Goal: Task Accomplishment & Management: Use online tool/utility

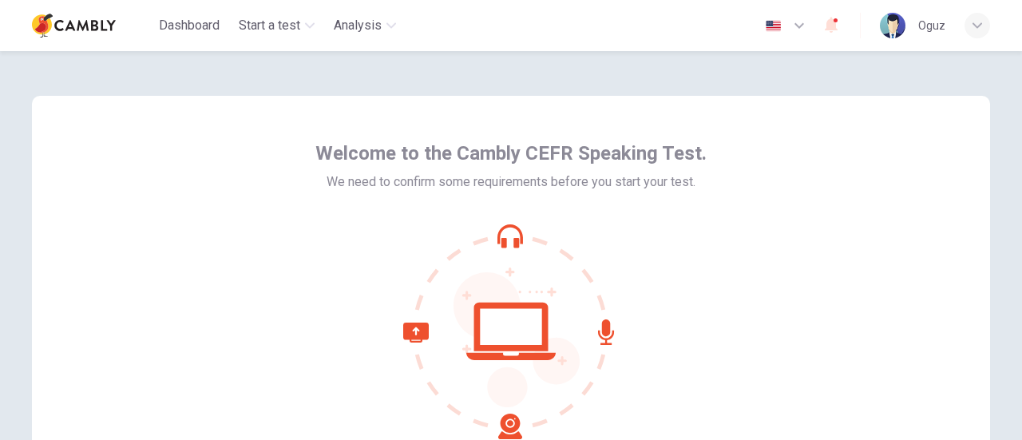
scroll to position [145, 0]
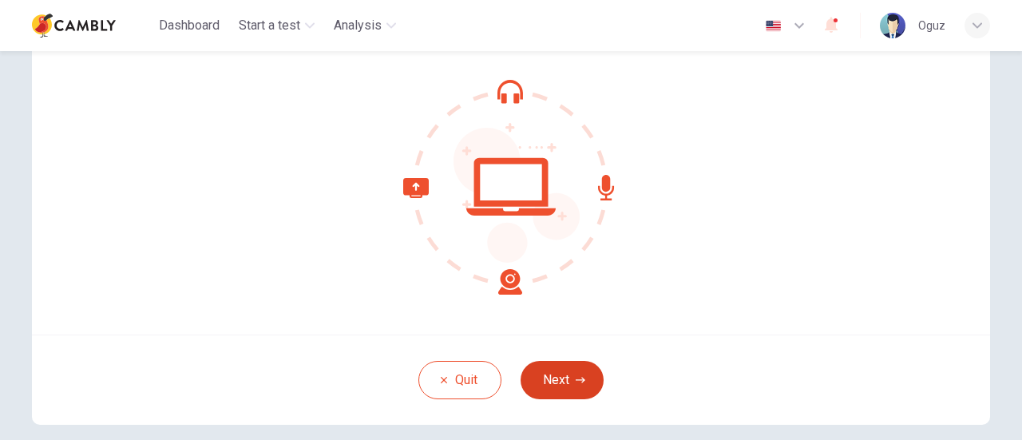
click at [559, 381] on button "Next" at bounding box center [562, 380] width 83 height 38
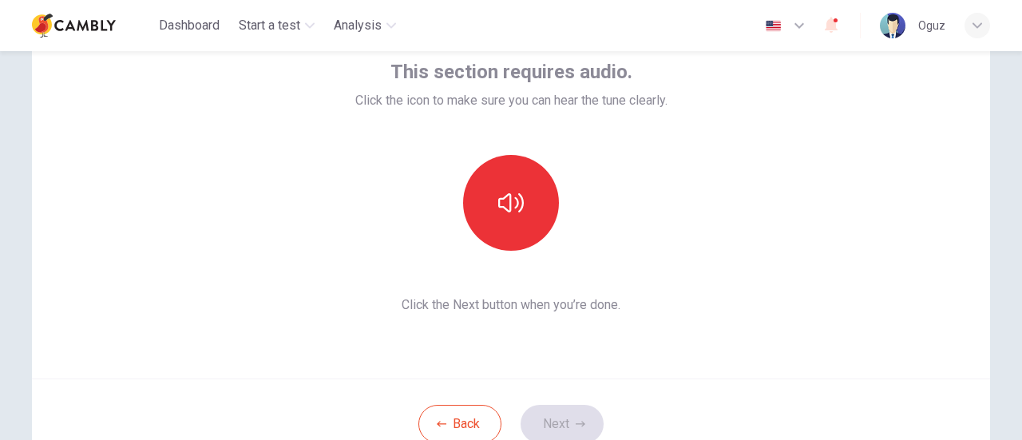
scroll to position [65, 0]
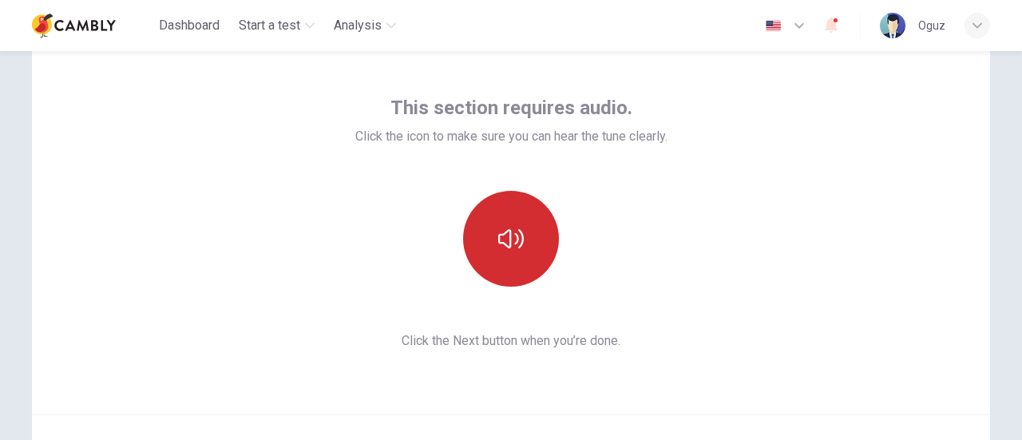
click at [510, 240] on icon "button" at bounding box center [511, 239] width 26 height 26
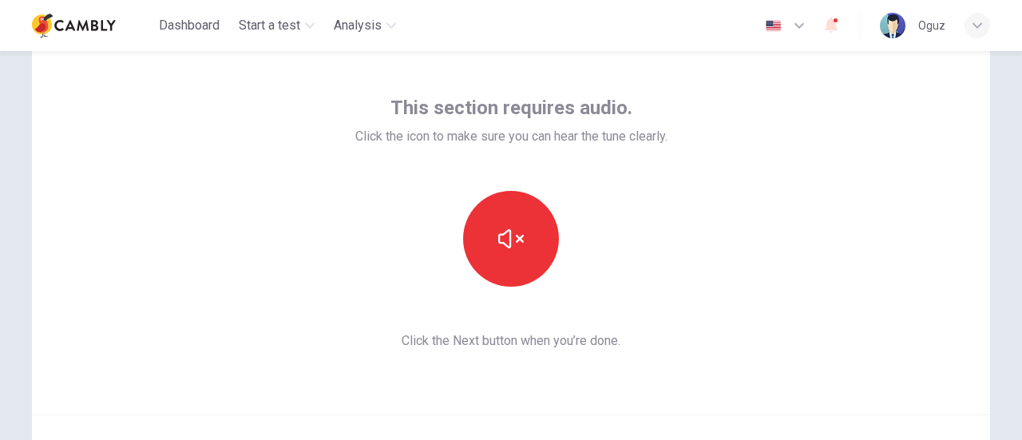
click at [630, 246] on div at bounding box center [511, 239] width 312 height 96
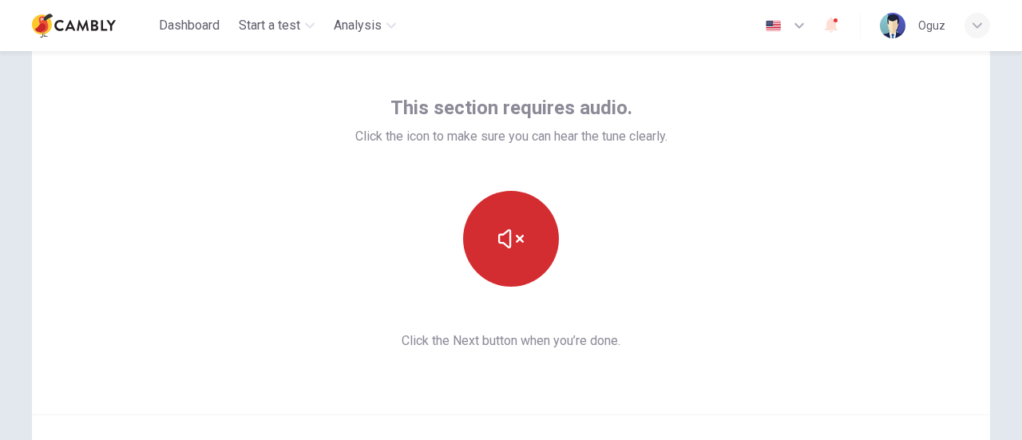
click at [510, 233] on icon "button" at bounding box center [511, 239] width 26 height 26
click at [509, 228] on icon "button" at bounding box center [511, 239] width 26 height 26
click at [498, 240] on icon "button" at bounding box center [511, 239] width 26 height 26
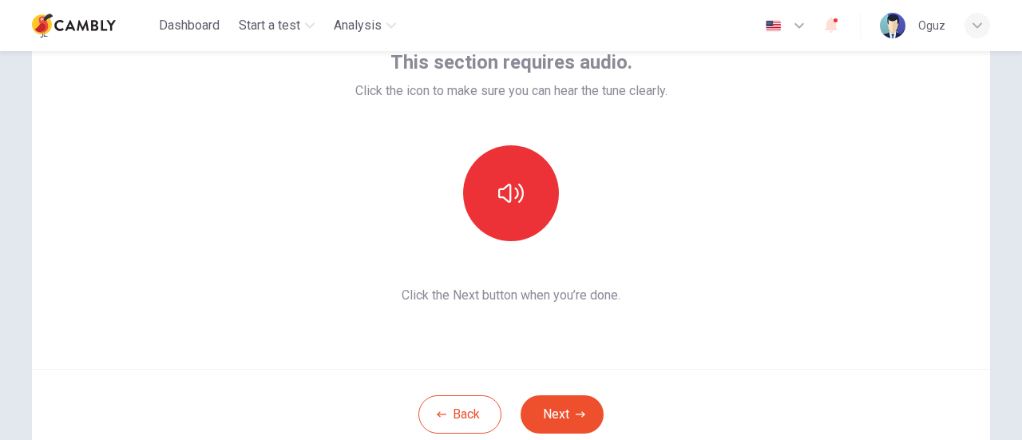
scroll to position [145, 0]
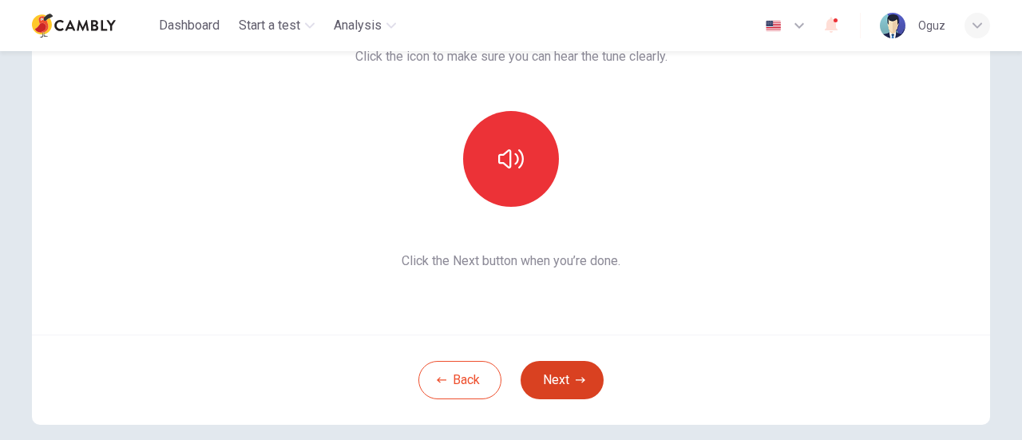
click at [564, 371] on button "Next" at bounding box center [562, 380] width 83 height 38
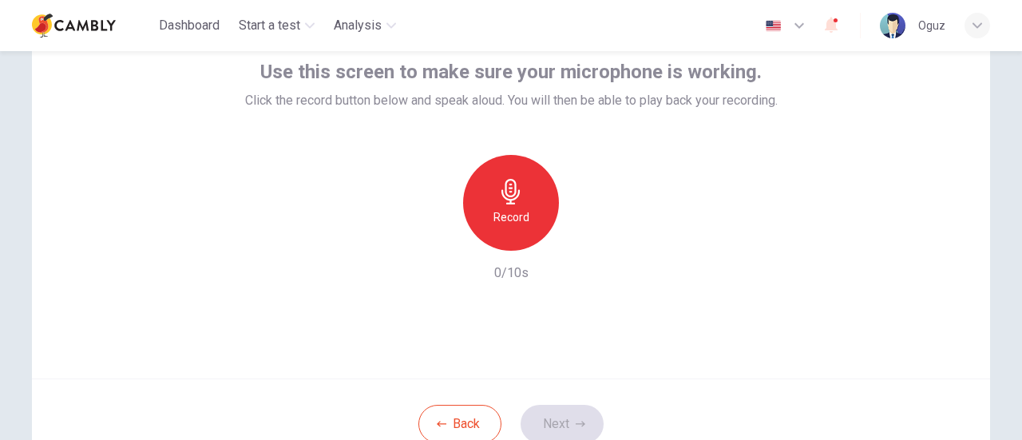
scroll to position [65, 0]
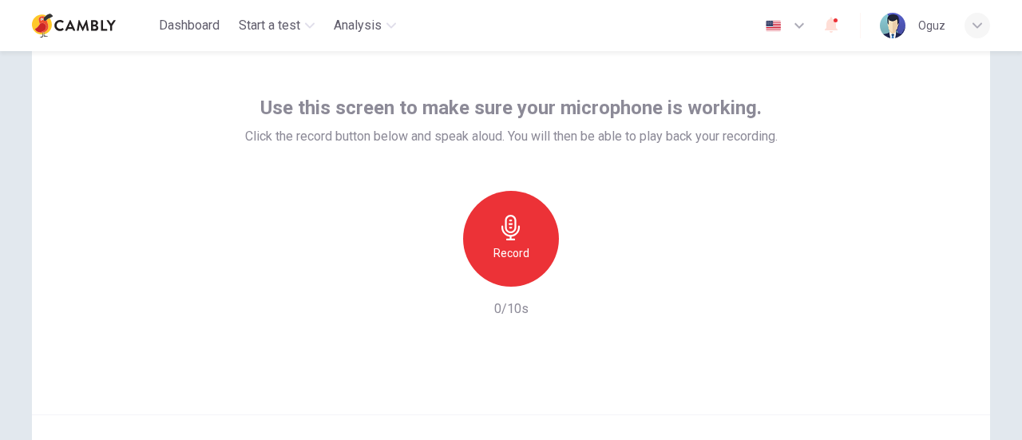
click at [502, 234] on icon "button" at bounding box center [511, 228] width 18 height 26
click at [578, 276] on icon "button" at bounding box center [585, 274] width 16 height 16
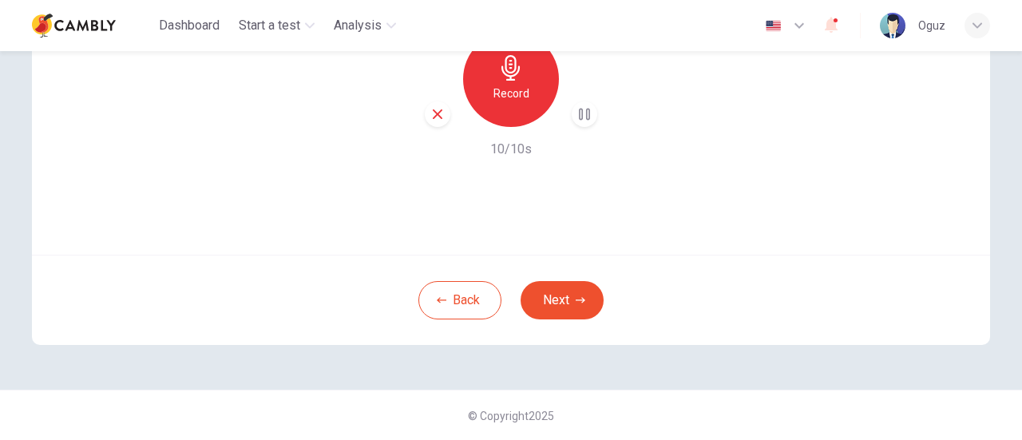
scroll to position [145, 0]
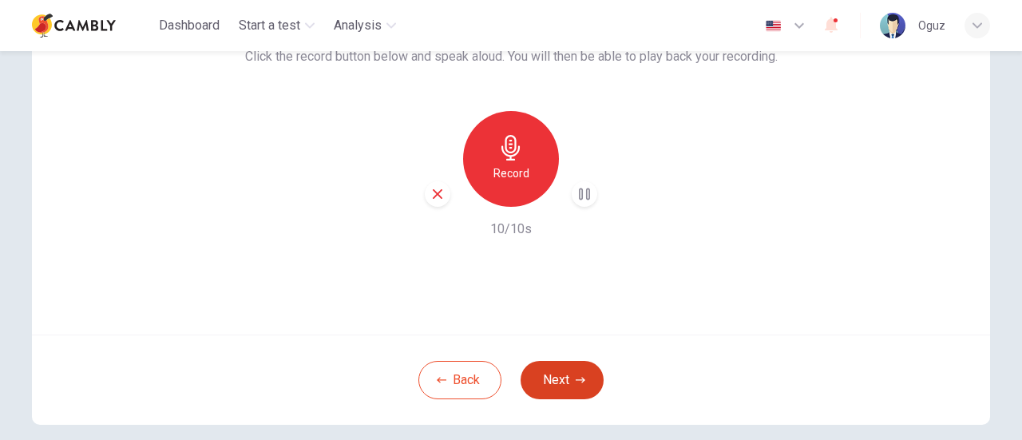
click at [558, 377] on button "Next" at bounding box center [562, 380] width 83 height 38
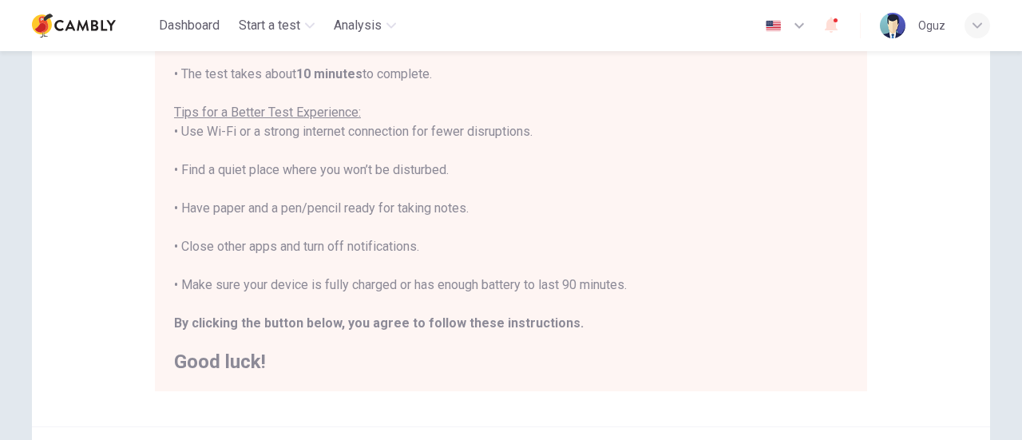
scroll to position [240, 0]
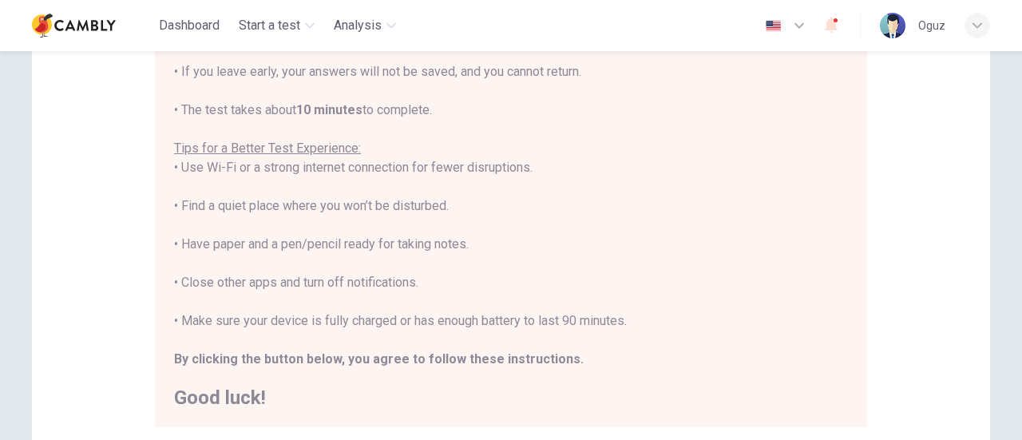
click at [928, 146] on div "Disclaimer: You are about to start a CEFR Speaking Test . Before You Start the …" at bounding box center [511, 159] width 959 height 606
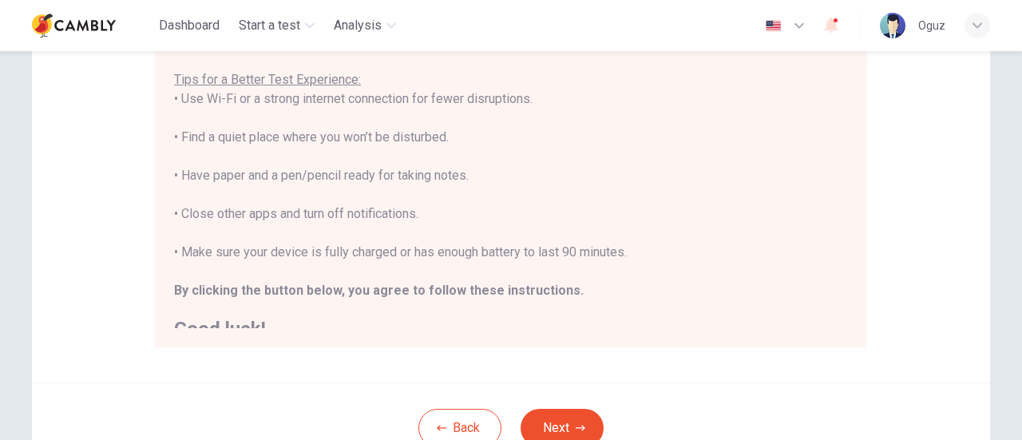
scroll to position [0, 0]
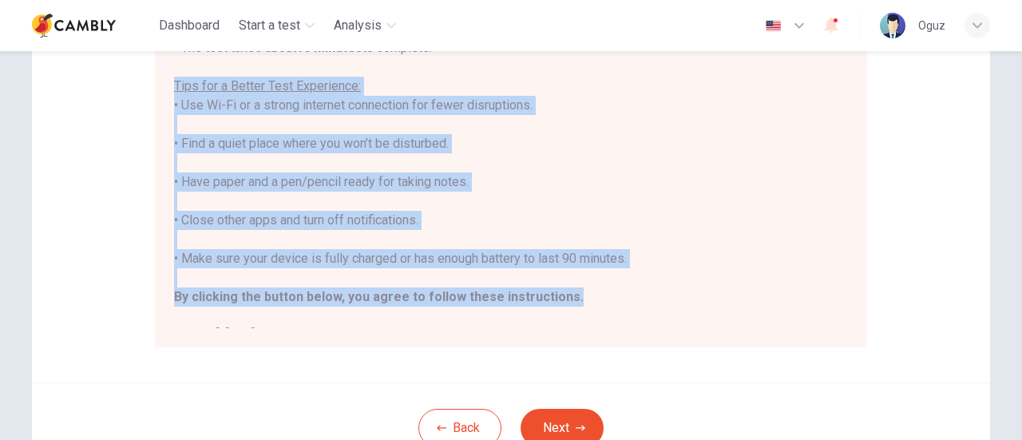
drag, startPoint x: 562, startPoint y: 300, endPoint x: 157, endPoint y: 83, distance: 459.9
click at [157, 83] on div "You are about to start a CEFR Speaking Test . Before You Start the Test: • Once…" at bounding box center [511, 116] width 713 height 463
copy div "Tips for a Better Test Experience: • Use Wi-Fi or a strong internet connection …"
click at [705, 222] on div "You are about to start a CEFR Speaking Test . Before You Start the Test: • Once…" at bounding box center [511, 124] width 674 height 441
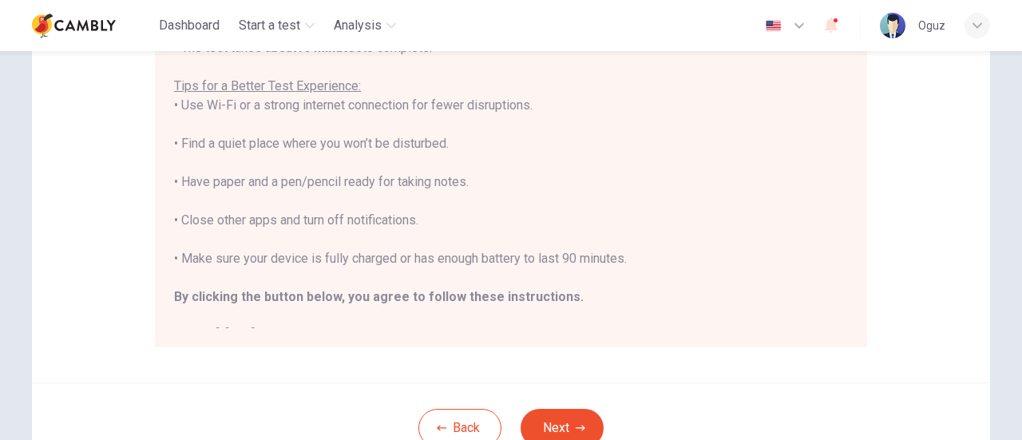
scroll to position [18, 0]
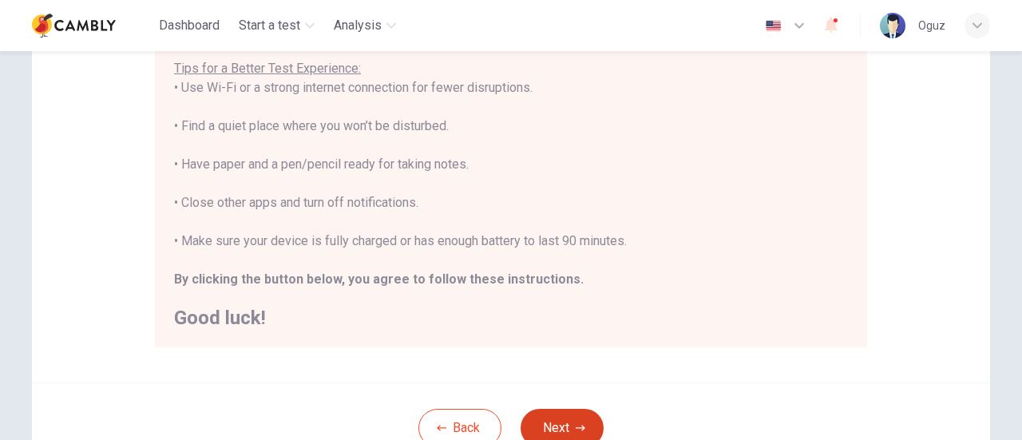
click at [561, 423] on button "Next" at bounding box center [562, 428] width 83 height 38
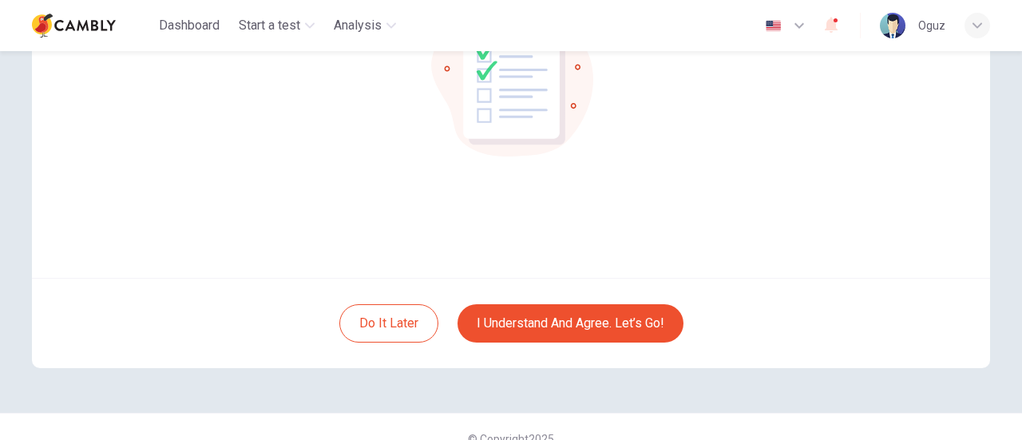
scroll to position [224, 0]
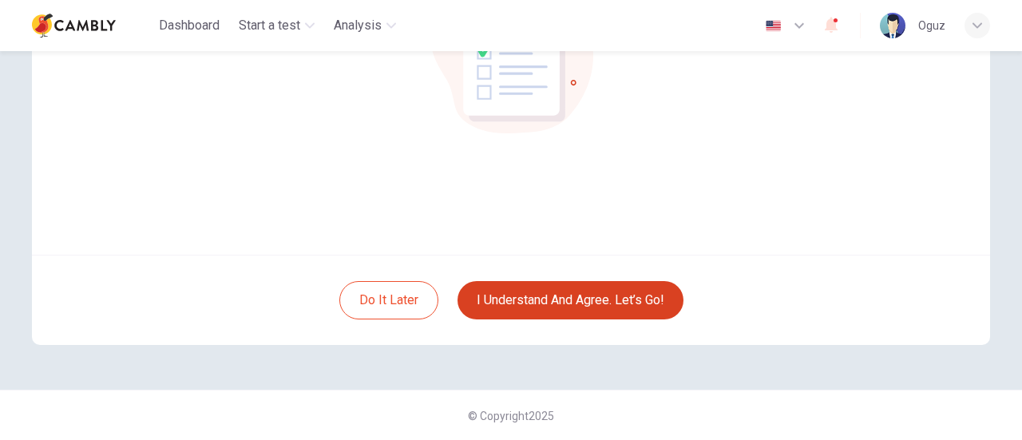
click at [628, 297] on button "I understand and agree. Let’s go!" at bounding box center [571, 300] width 226 height 38
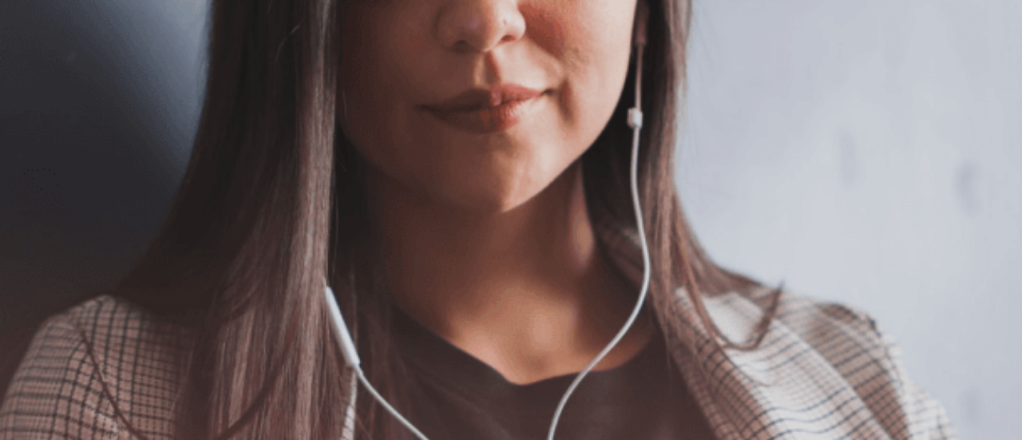
scroll to position [102, 0]
click at [2, 77] on icon "button" at bounding box center [2, 77] width 0 height 0
drag, startPoint x: 201, startPoint y: 322, endPoint x: 132, endPoint y: 321, distance: 69.5
click at [132, 213] on span "Use a headset if available (recommended for best audio quality). Ensure your mi…" at bounding box center [180, 148] width 360 height 130
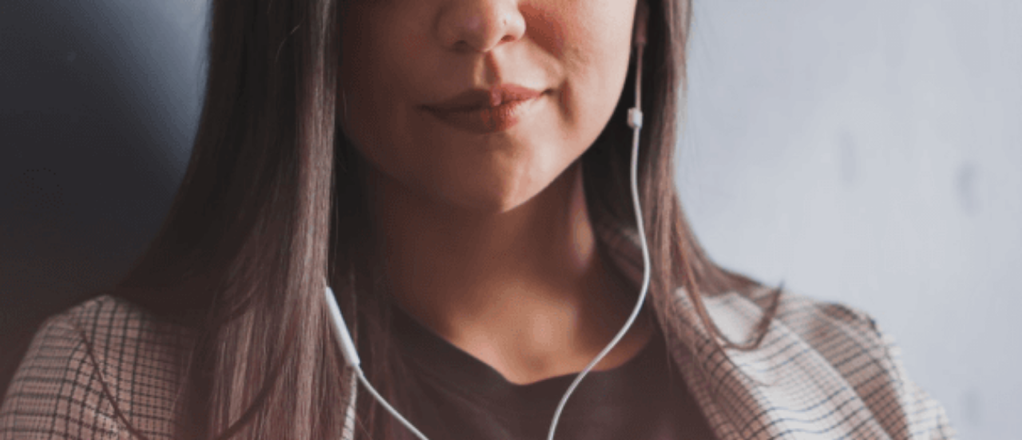
drag, startPoint x: 135, startPoint y: 320, endPoint x: 192, endPoint y: 328, distance: 57.2
click at [191, 213] on span "Use a headset if available (recommended for best audio quality). Ensure your mi…" at bounding box center [180, 148] width 360 height 130
click at [46, 82] on button "Continue" at bounding box center [23, 112] width 46 height 60
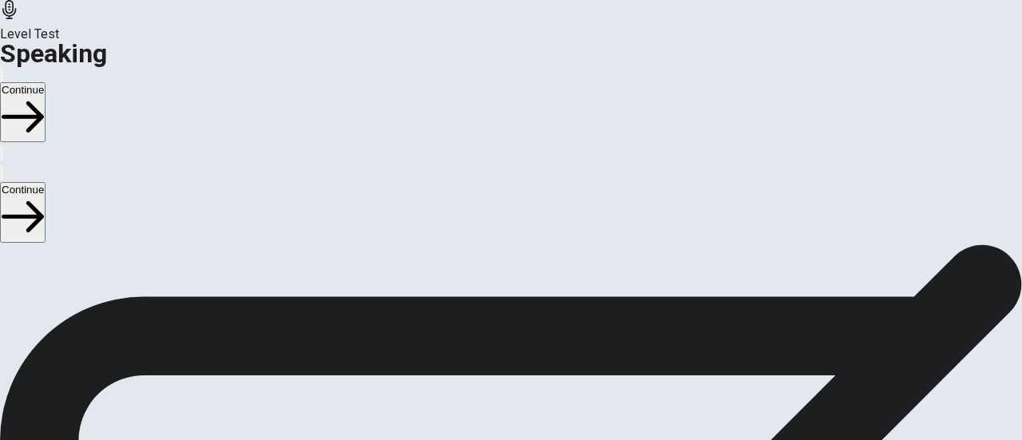
click at [509, 394] on icon "Play Audio" at bounding box center [501, 403] width 15 height 19
click at [490, 325] on button "Record Again" at bounding box center [488, 332] width 3 height 15
click at [509, 336] on icon "Play Audio" at bounding box center [501, 345] width 15 height 19
click at [46, 82] on button "Continue" at bounding box center [23, 112] width 46 height 60
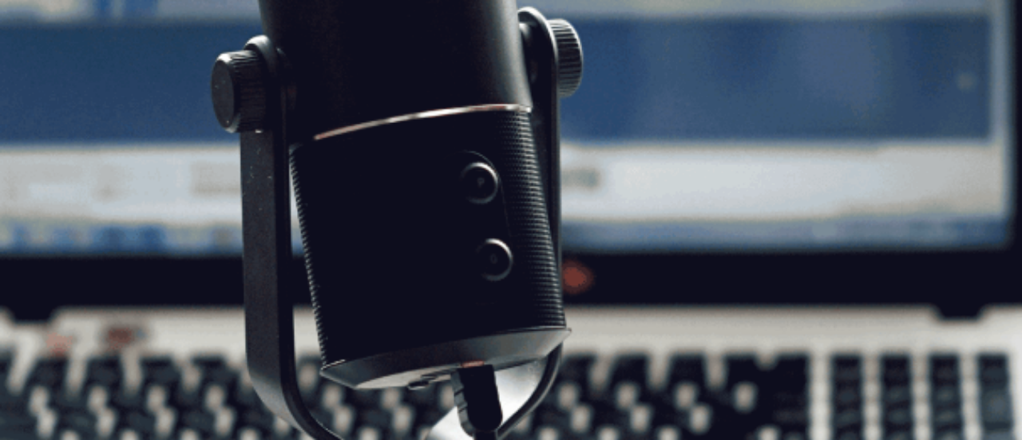
scroll to position [182, 0]
click at [46, 82] on button "Continue" at bounding box center [23, 112] width 46 height 60
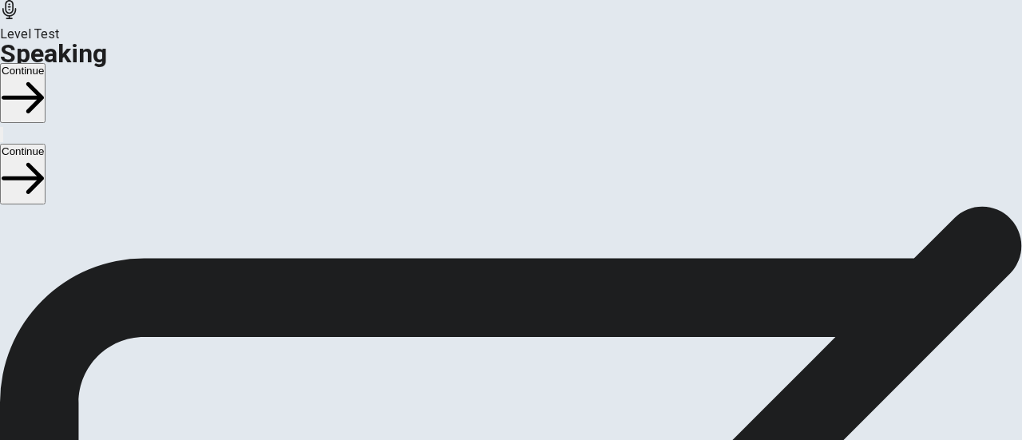
scroll to position [0, 0]
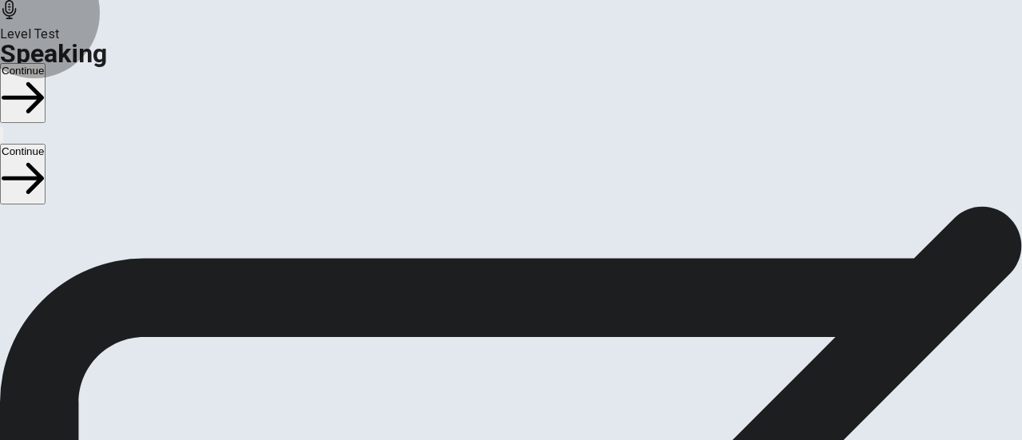
click at [46, 63] on button "Continue" at bounding box center [23, 93] width 46 height 60
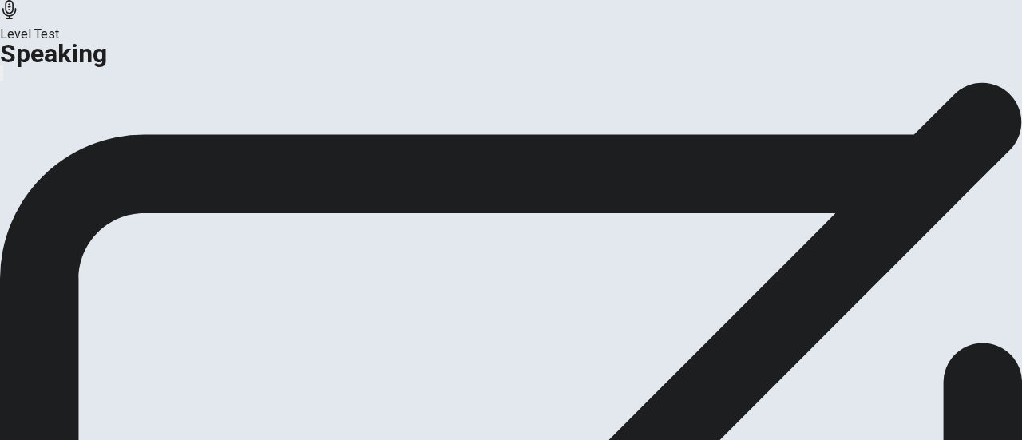
click at [127, 200] on button "Continue" at bounding box center [94, 189] width 65 height 22
